Goal: Transaction & Acquisition: Obtain resource

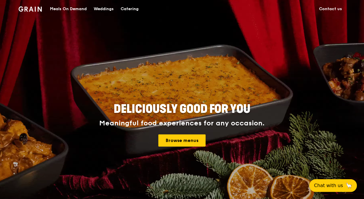
click at [130, 6] on div "Catering" at bounding box center [130, 8] width 18 height 17
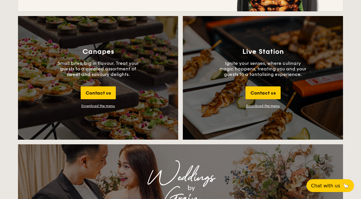
scroll to position [630, 0]
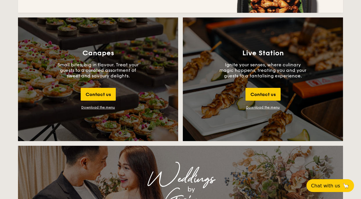
click at [268, 106] on link "Download the menu" at bounding box center [263, 107] width 34 height 4
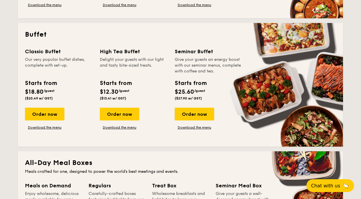
scroll to position [234, 0]
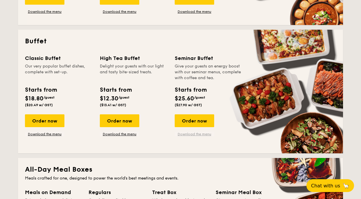
click at [185, 132] on link "Download the menu" at bounding box center [194, 134] width 39 height 5
click at [51, 132] on link "Download the menu" at bounding box center [44, 134] width 39 height 5
